Goal: Task Accomplishment & Management: Manage account settings

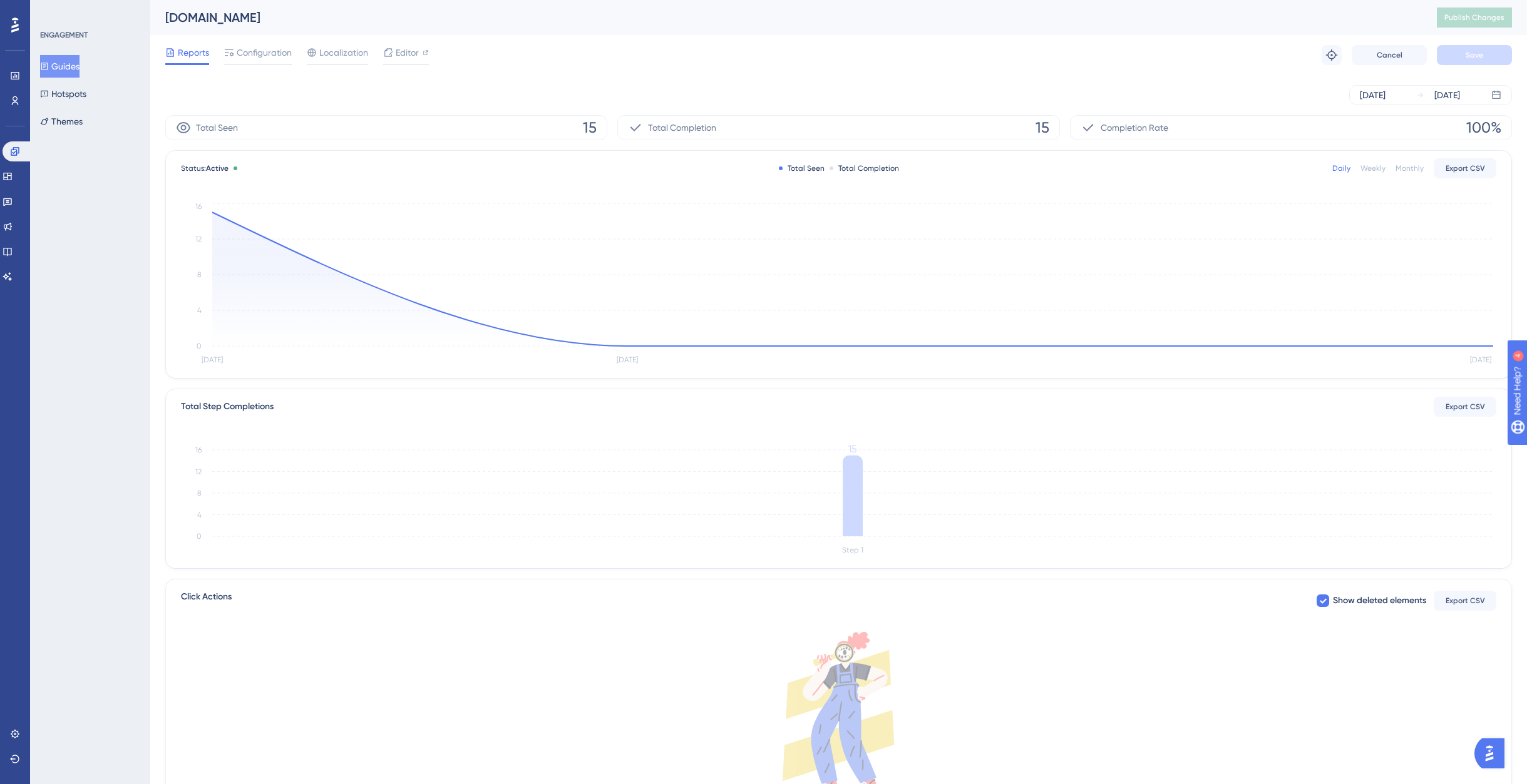
click at [80, 61] on button "Guides" at bounding box center [60, 65] width 39 height 22
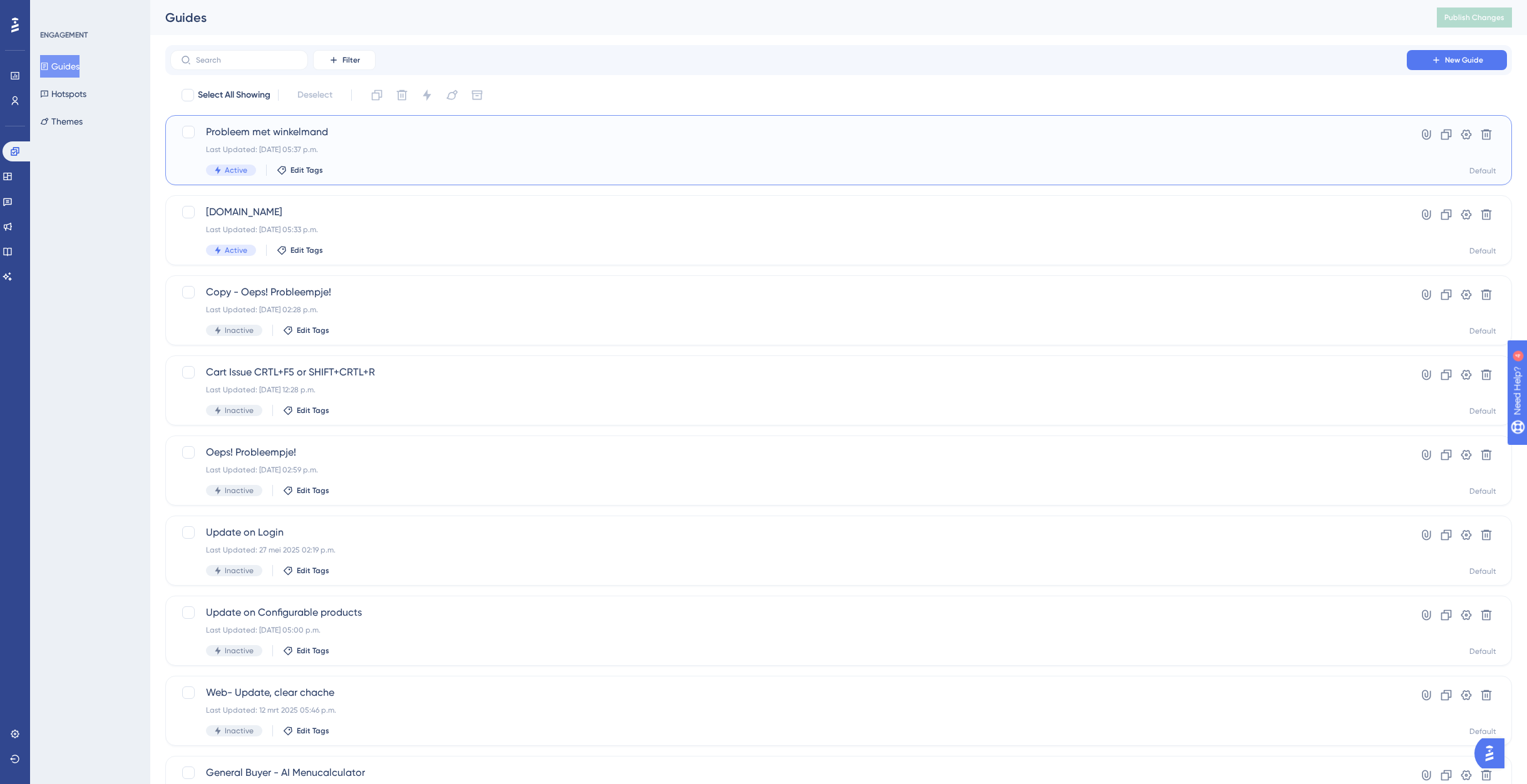
click at [264, 141] on div "Probleem met winkelmand Last Updated: [DATE] 05:37 p.m. Active Edit Tags" at bounding box center [788, 150] width 1165 height 51
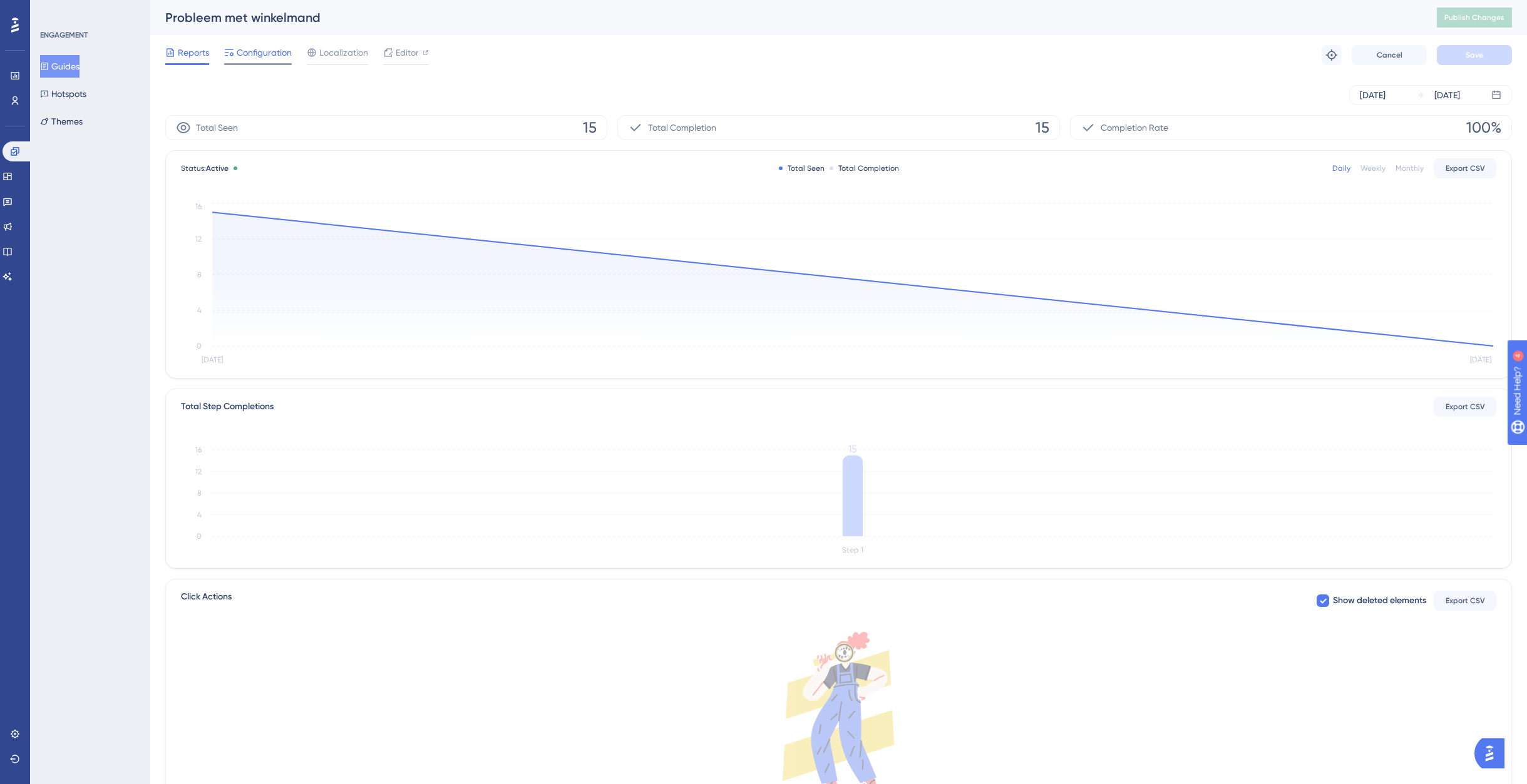
click at [276, 53] on span "Configuration" at bounding box center [263, 53] width 55 height 15
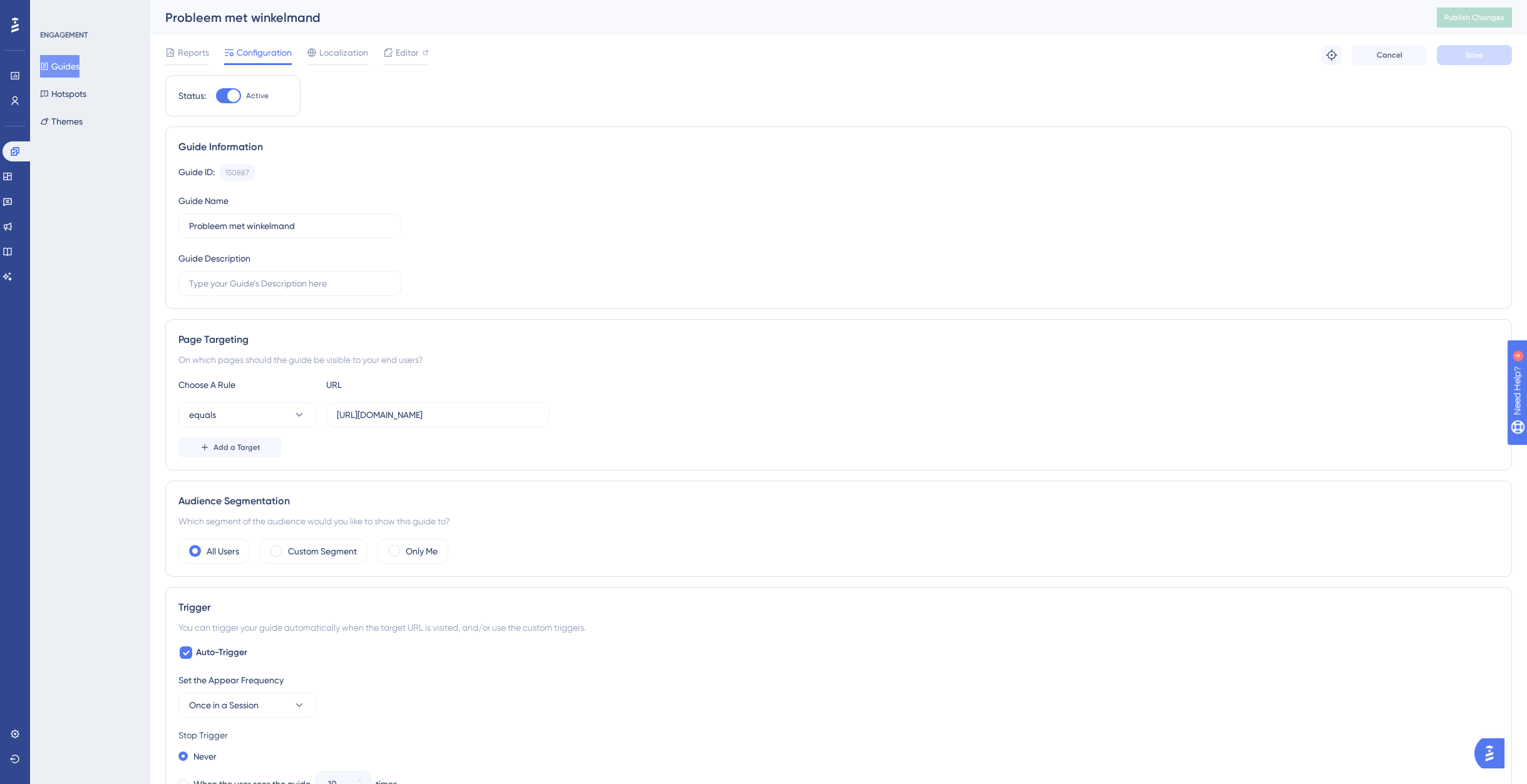
click at [224, 99] on div at bounding box center [229, 96] width 25 height 15
click at [216, 96] on input "Active" at bounding box center [215, 96] width 1 height 1
checkbox input "false"
click at [1473, 63] on button "Save" at bounding box center [1474, 55] width 75 height 20
click at [1492, 24] on button "Publish Changes" at bounding box center [1474, 17] width 75 height 20
